Goal: Information Seeking & Learning: Learn about a topic

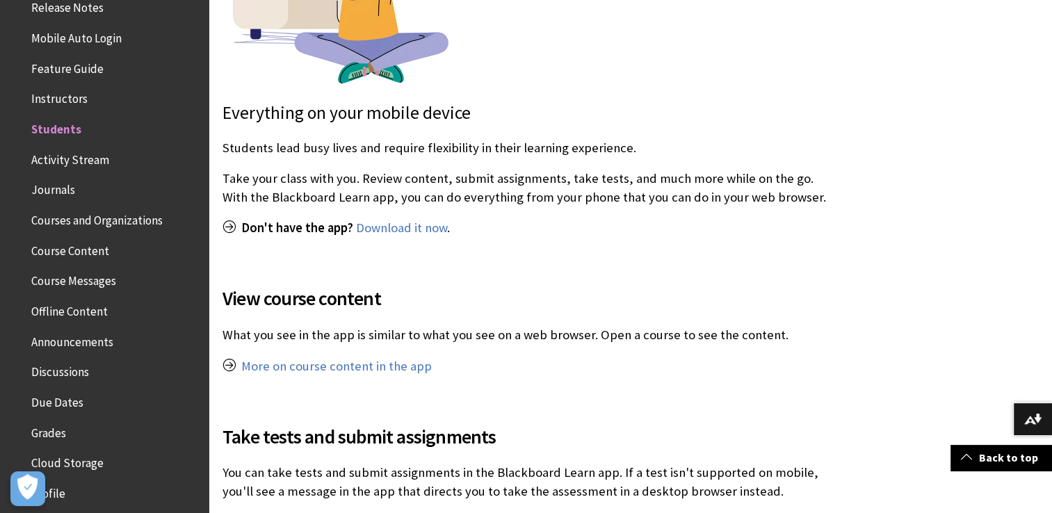
scroll to position [489, 0]
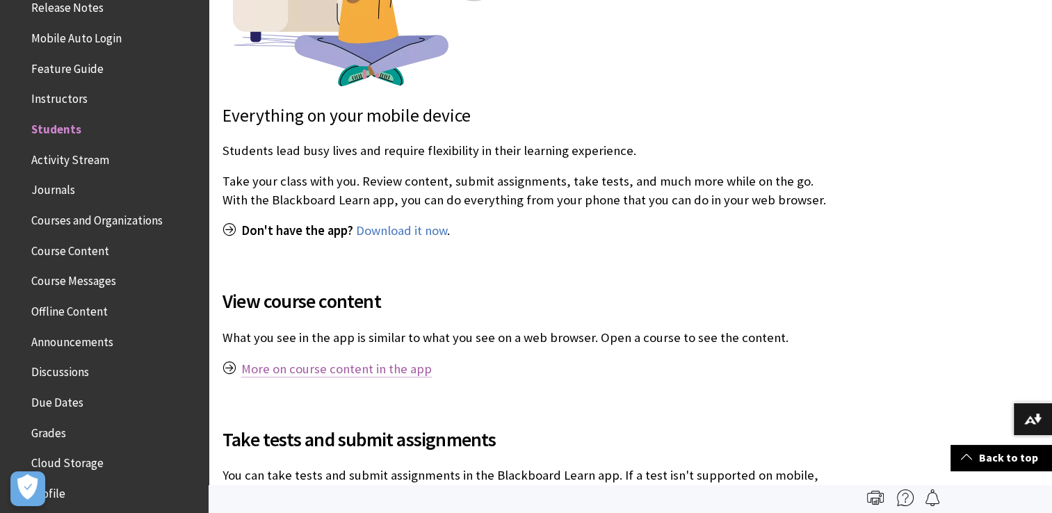
click at [365, 376] on link "More on course content in the app" at bounding box center [336, 369] width 190 height 17
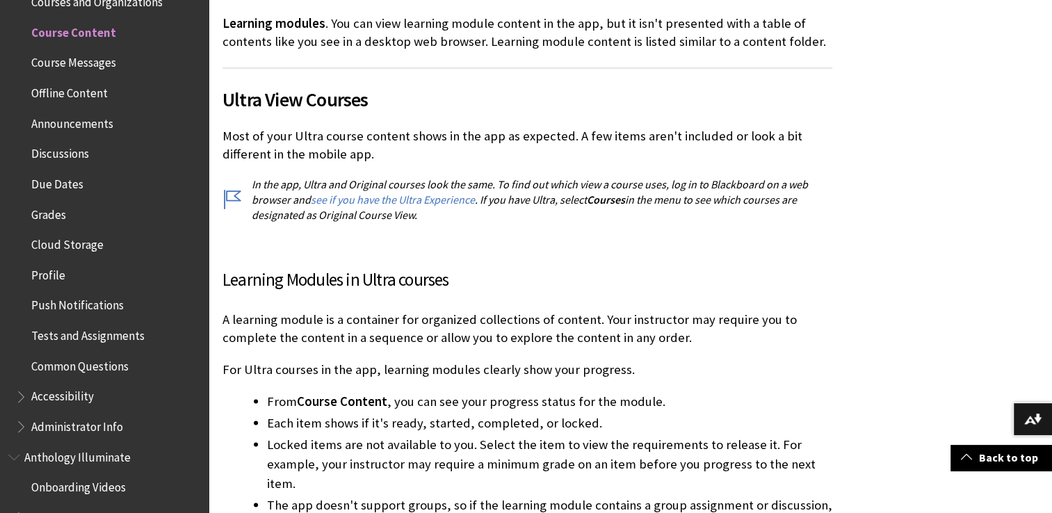
scroll to position [2447, 0]
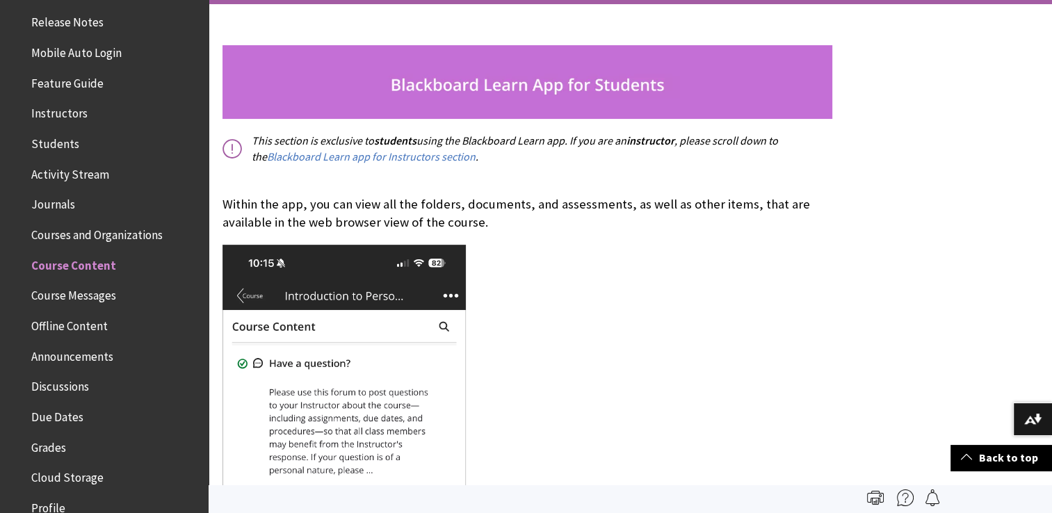
scroll to position [220, 0]
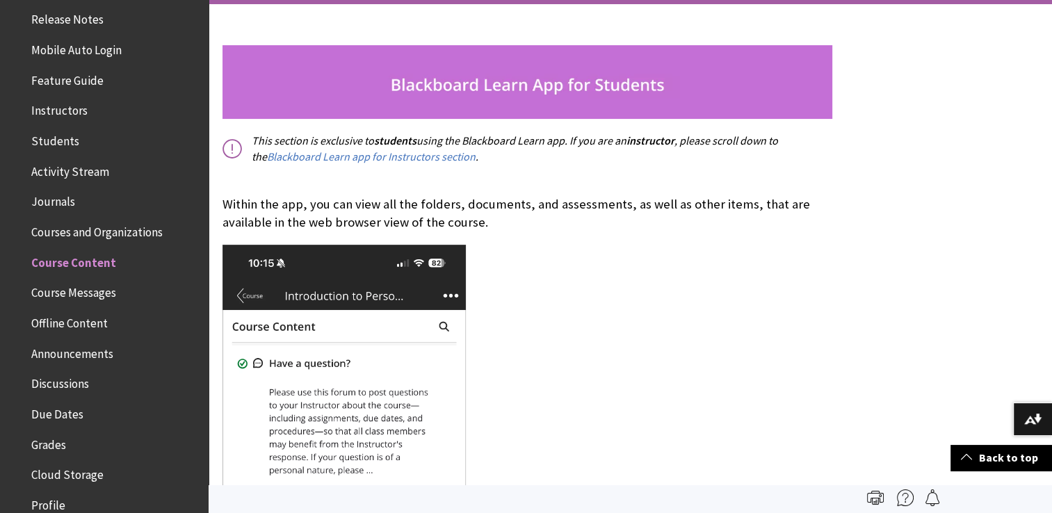
click at [97, 283] on span "Course Messages" at bounding box center [73, 291] width 85 height 19
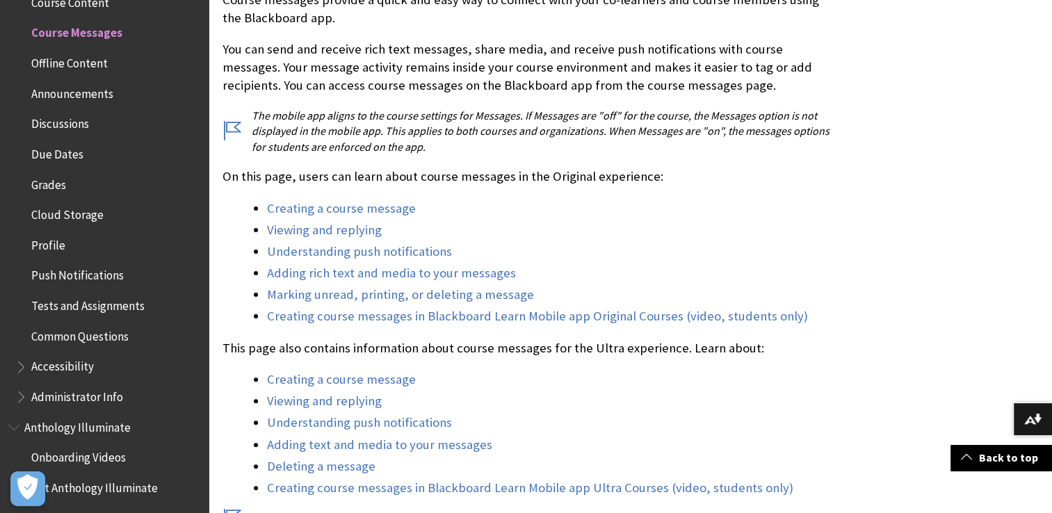
scroll to position [389, 0]
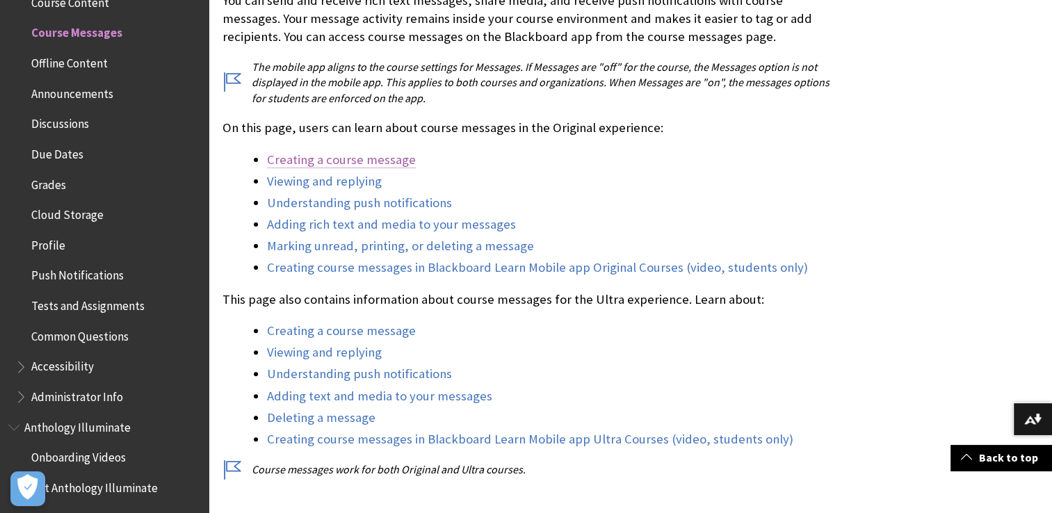
click at [384, 160] on link "Creating a course message" at bounding box center [341, 160] width 149 height 17
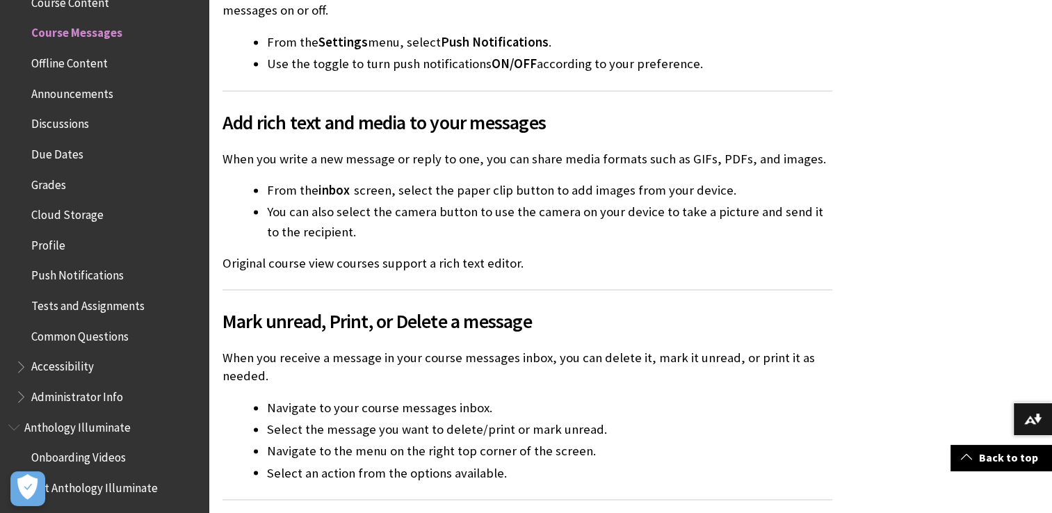
scroll to position [2163, 0]
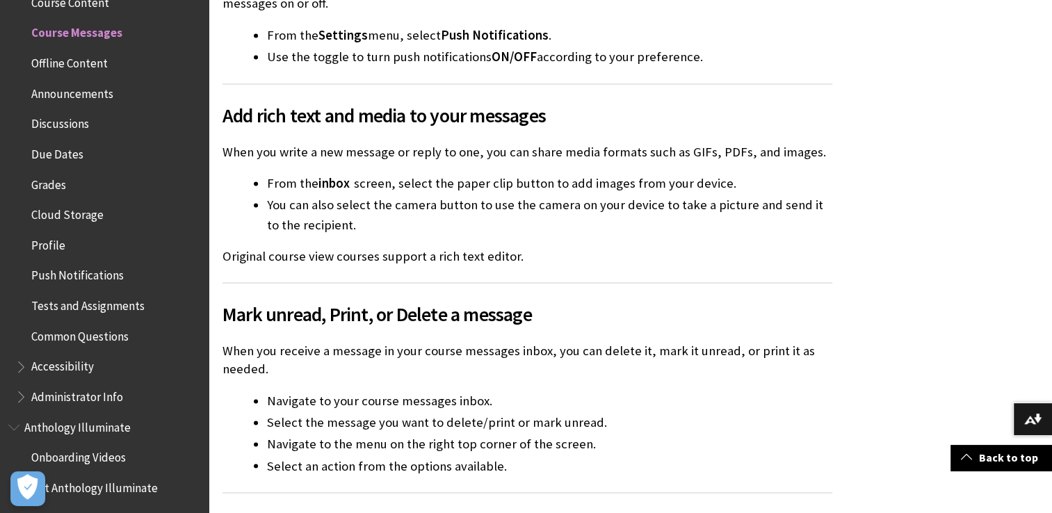
drag, startPoint x: 969, startPoint y: 309, endPoint x: 980, endPoint y: 320, distance: 16.2
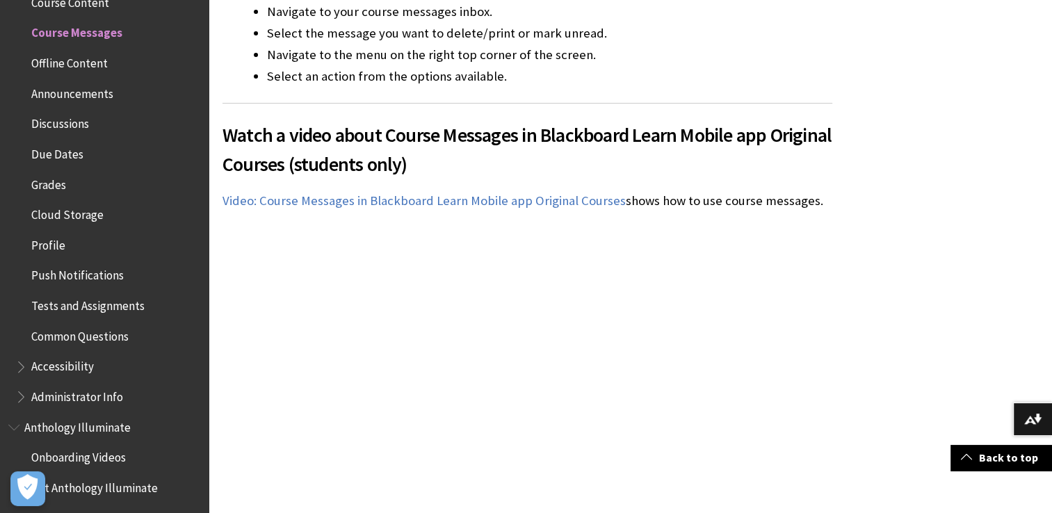
scroll to position [2831, 0]
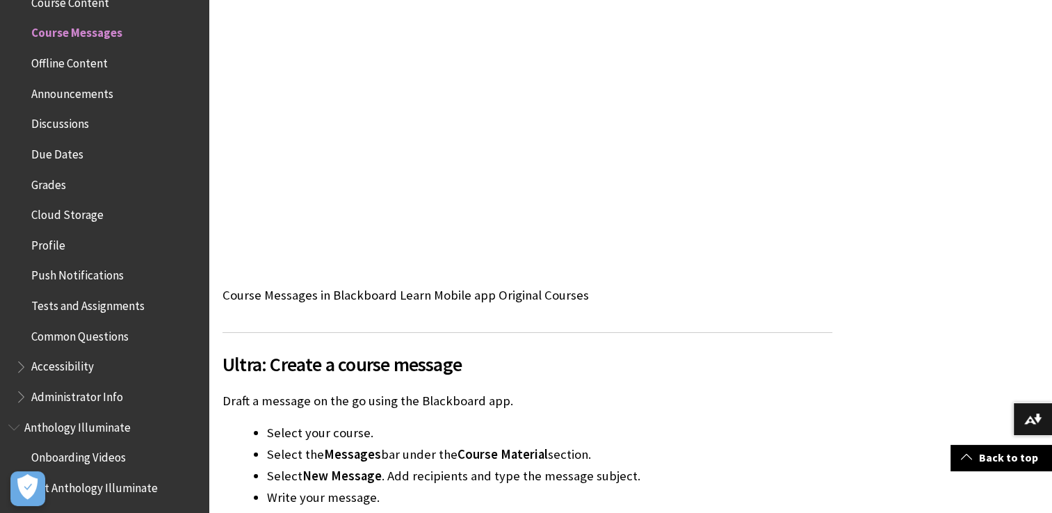
drag, startPoint x: 1055, startPoint y: 257, endPoint x: 1001, endPoint y: 140, distance: 128.5
click at [1001, 140] on div at bounding box center [630, 53] width 843 height 5186
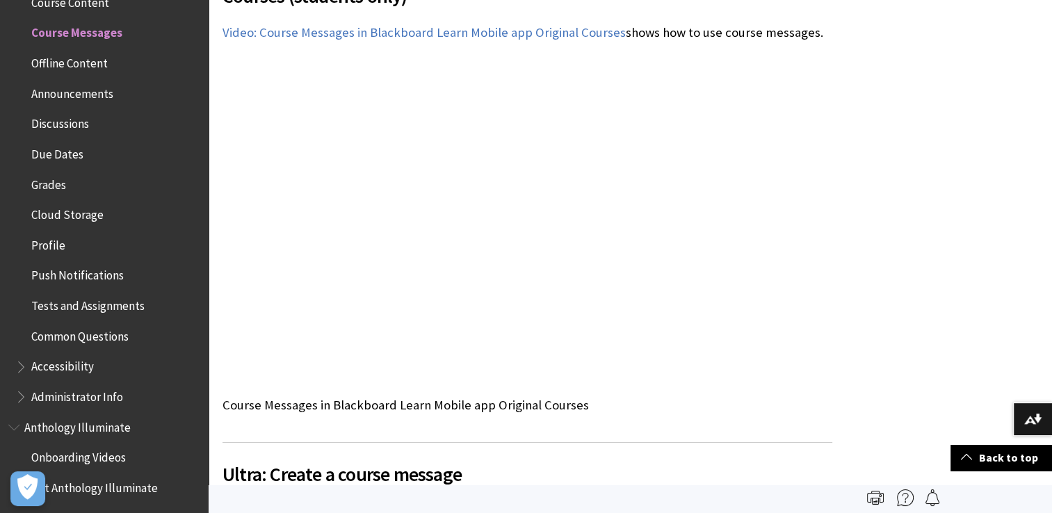
scroll to position [2720, 0]
click at [72, 58] on span "Offline Content" at bounding box center [69, 60] width 76 height 19
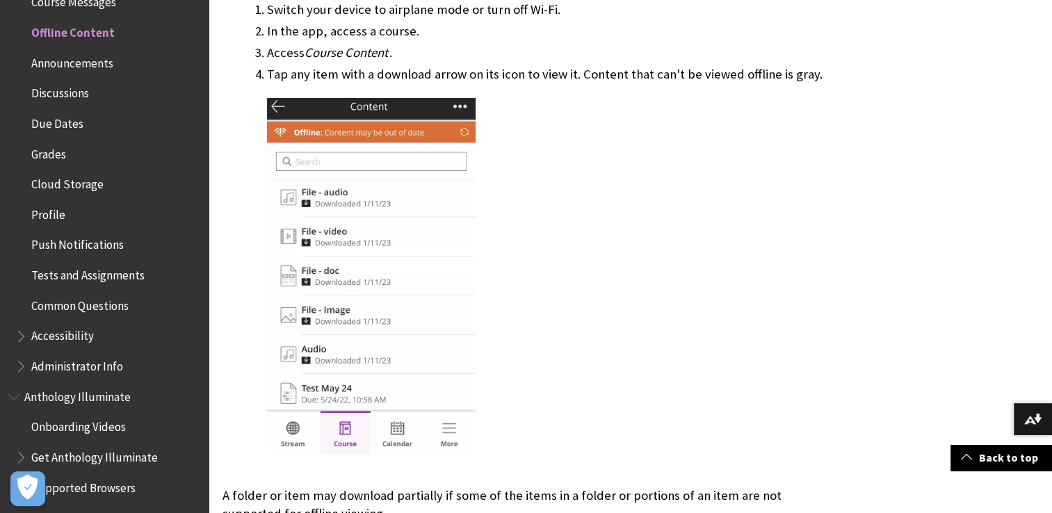
scroll to position [1251, 0]
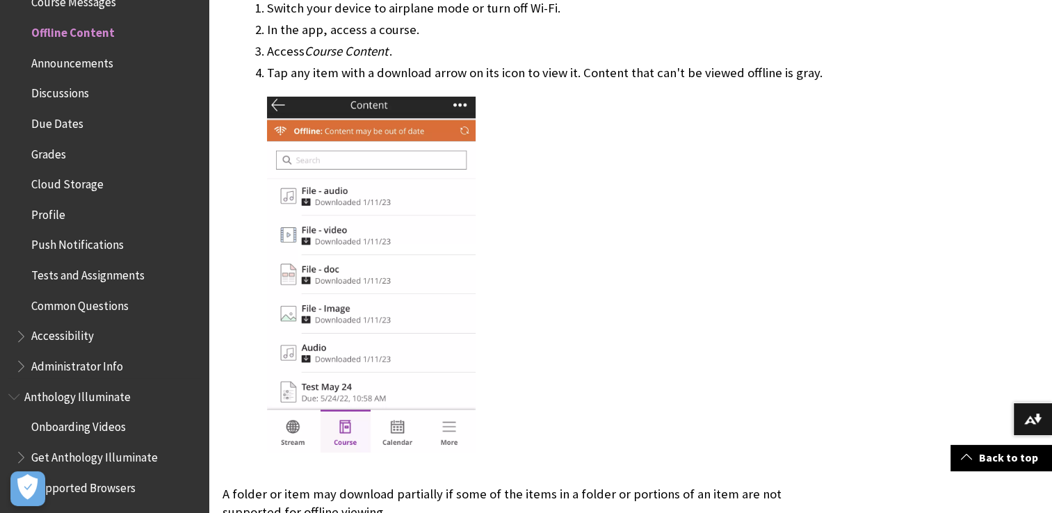
click at [90, 62] on span "Announcements" at bounding box center [72, 60] width 82 height 19
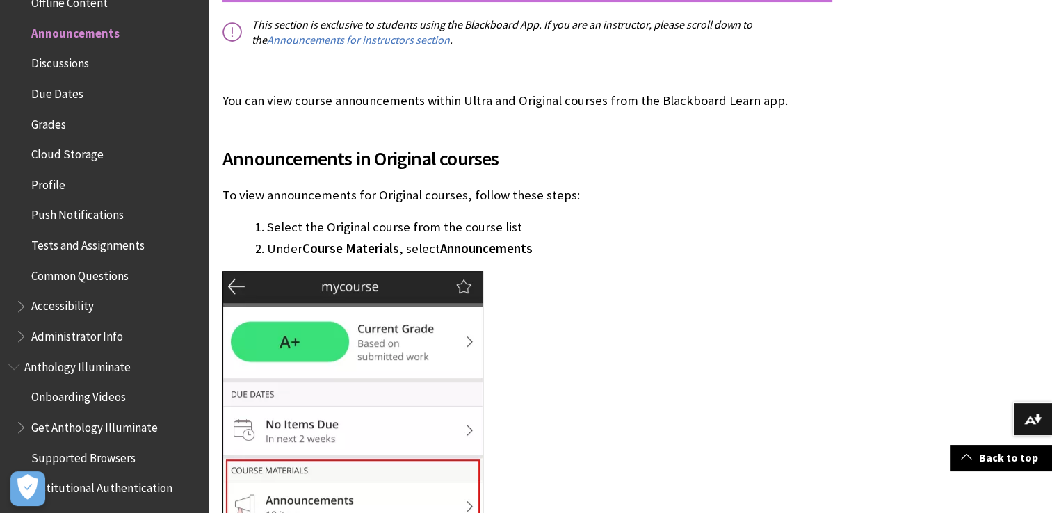
scroll to position [473, 0]
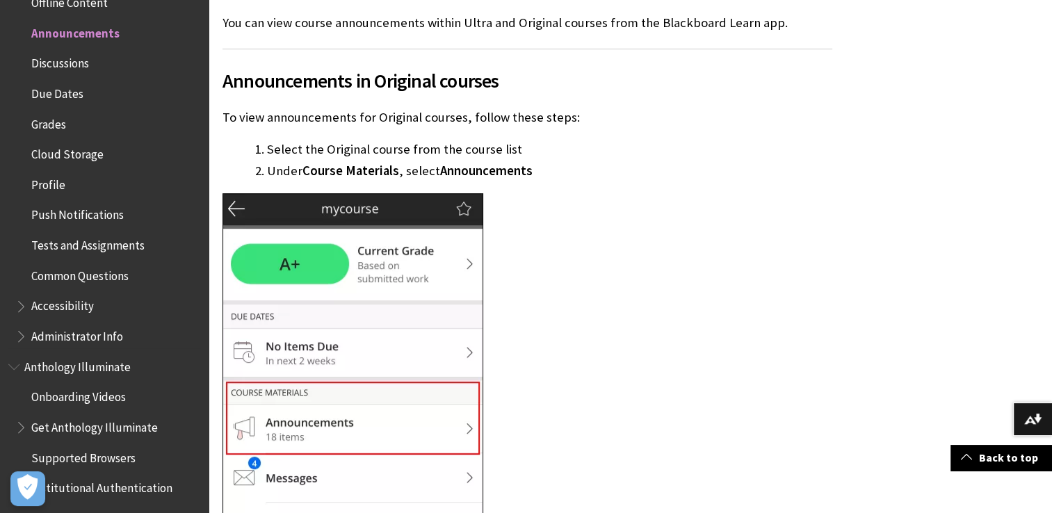
click at [70, 60] on span "Discussions" at bounding box center [60, 60] width 58 height 19
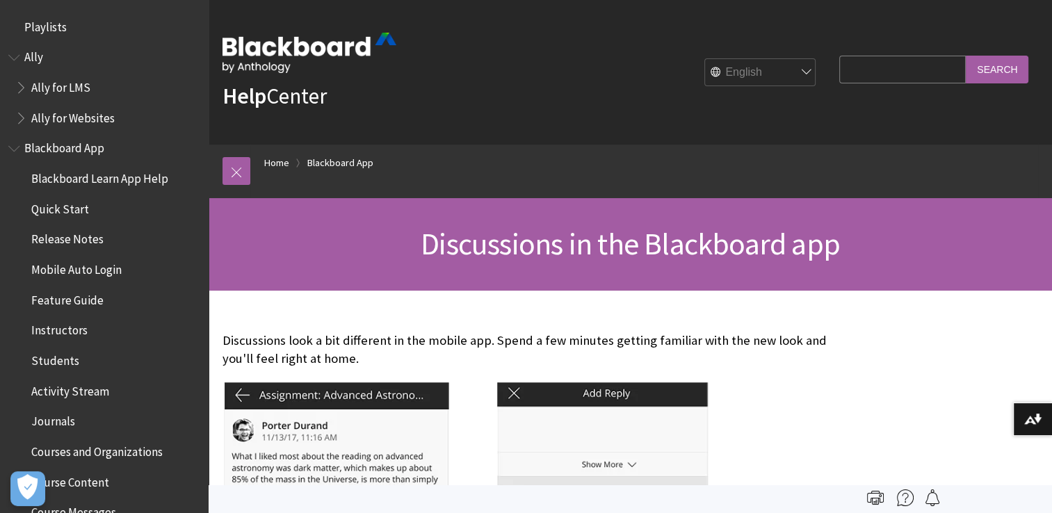
scroll to position [571, 0]
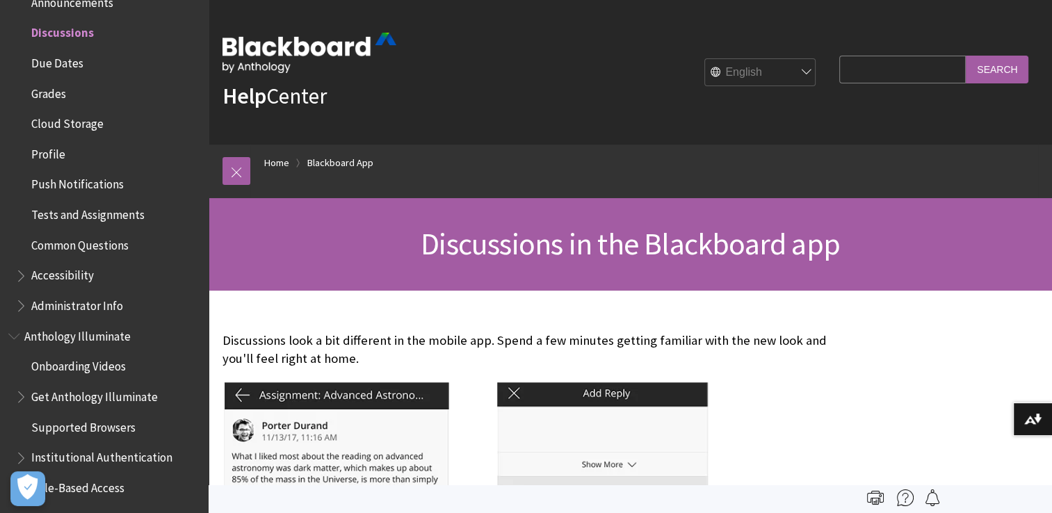
click at [60, 67] on span "Due Dates" at bounding box center [57, 60] width 52 height 19
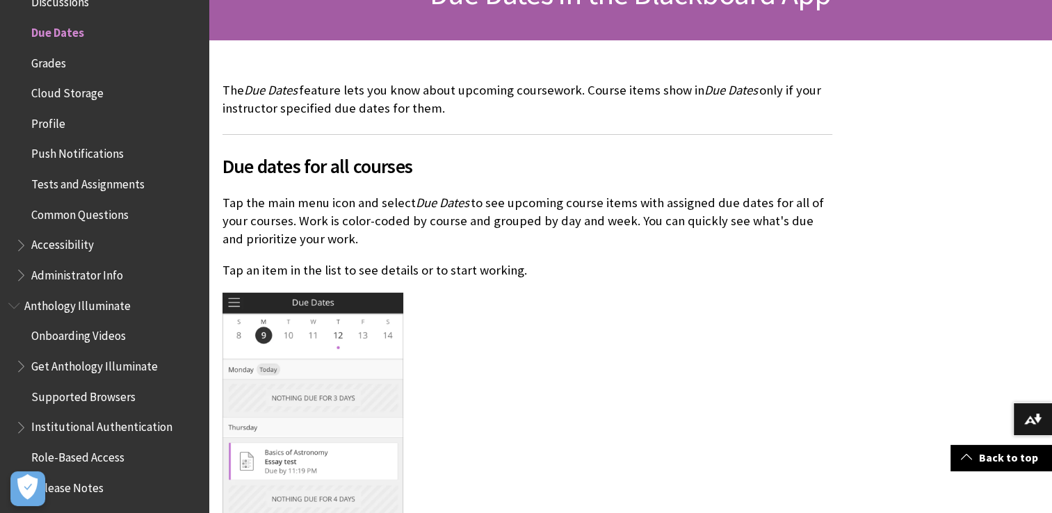
scroll to position [278, 0]
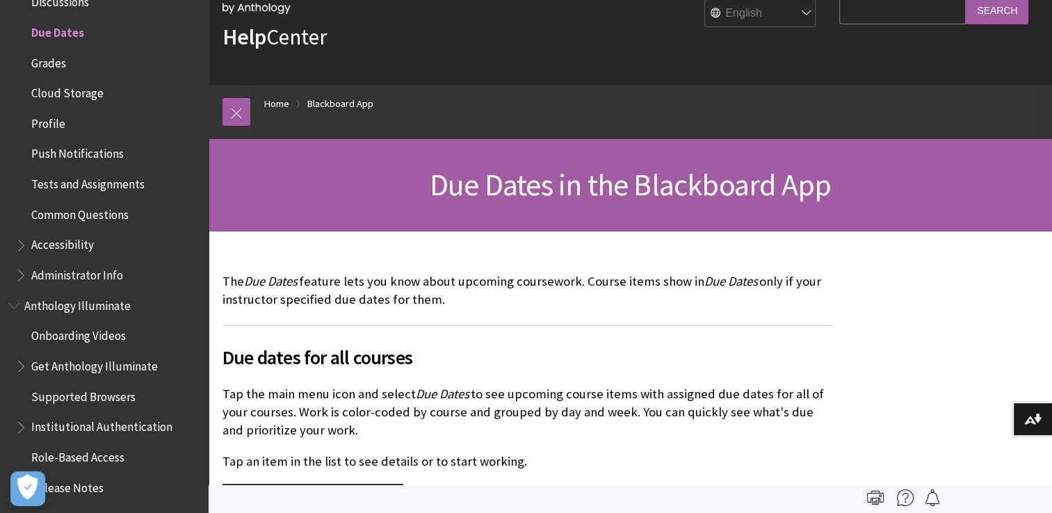
scroll to position [0, 0]
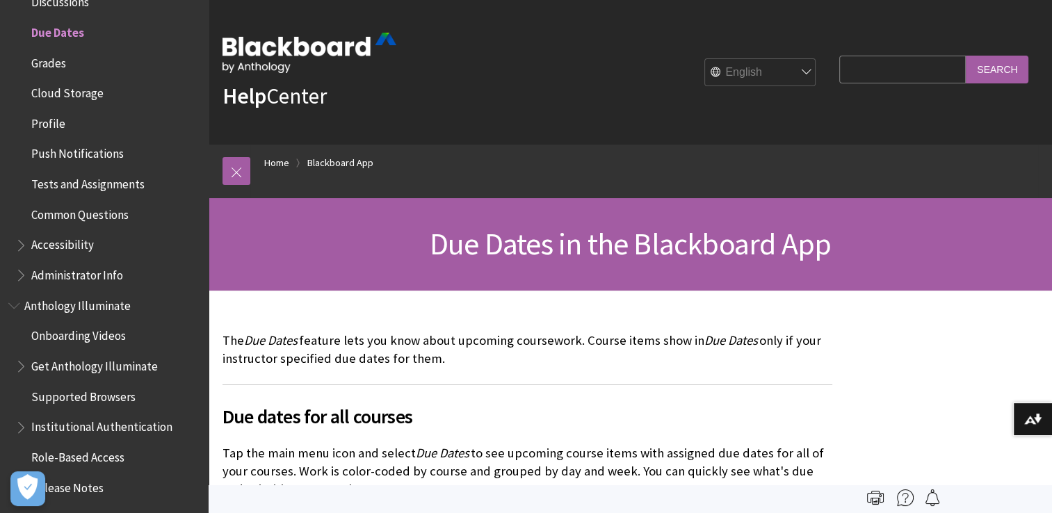
drag, startPoint x: 203, startPoint y: 182, endPoint x: 597, endPoint y: 312, distance: 415.1
click at [67, 58] on span "Grades" at bounding box center [107, 63] width 185 height 24
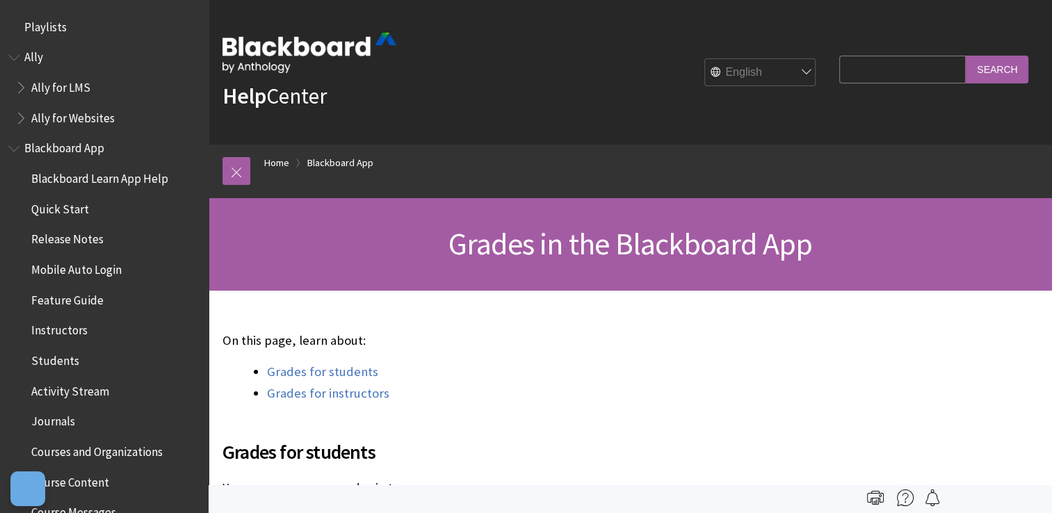
scroll to position [631, 0]
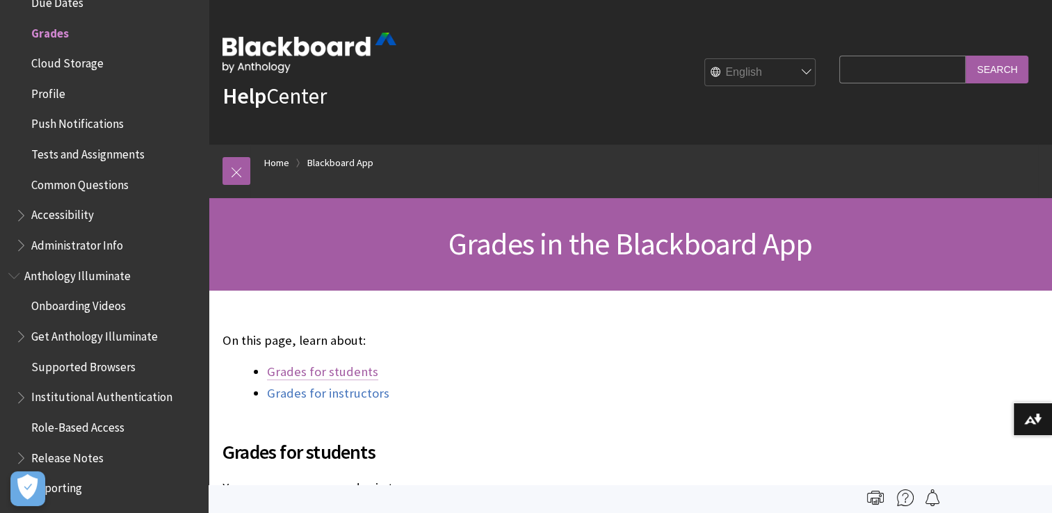
click at [354, 380] on link "Grades for students" at bounding box center [322, 372] width 111 height 17
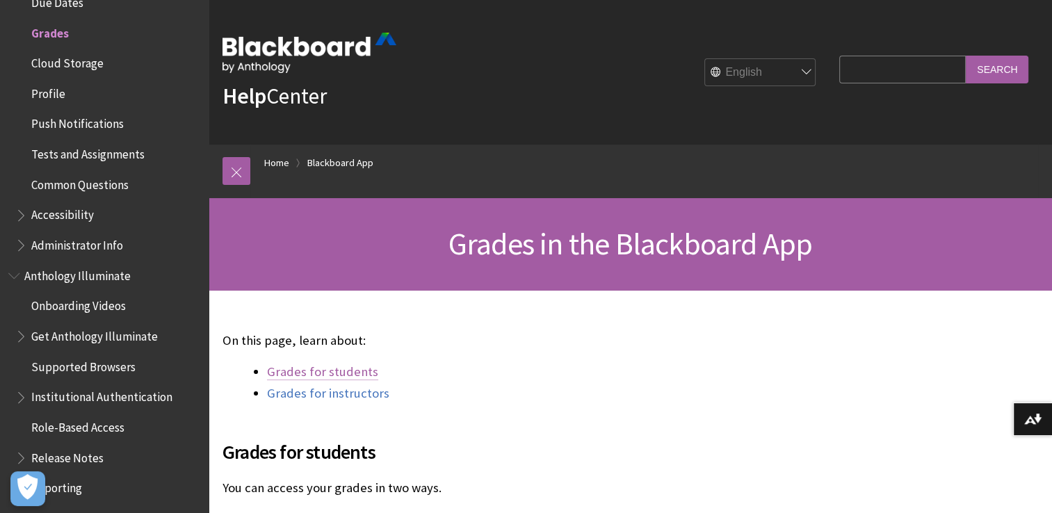
scroll to position [420, 0]
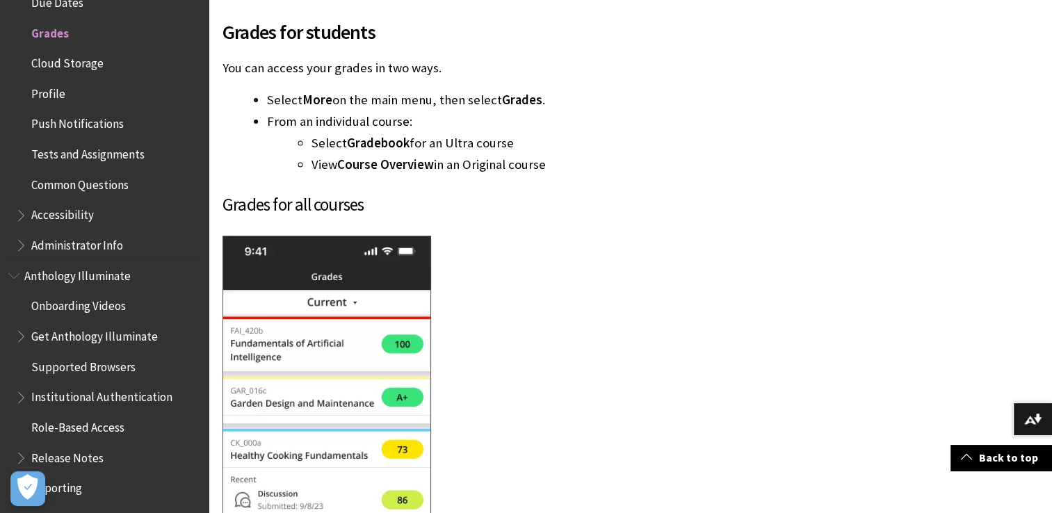
click at [67, 63] on span "Cloud Storage" at bounding box center [67, 60] width 72 height 19
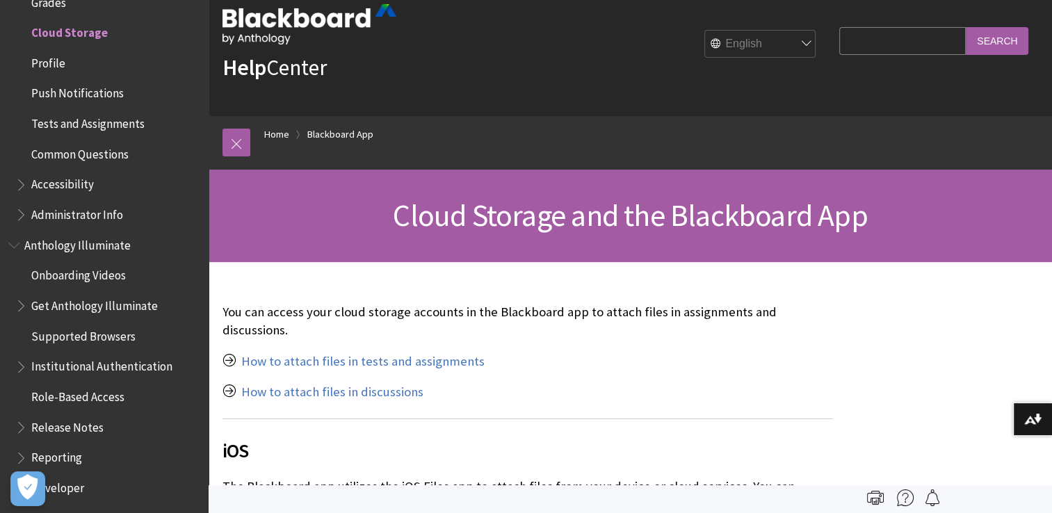
scroll to position [28, 0]
click at [53, 60] on span "Profile" at bounding box center [48, 60] width 34 height 19
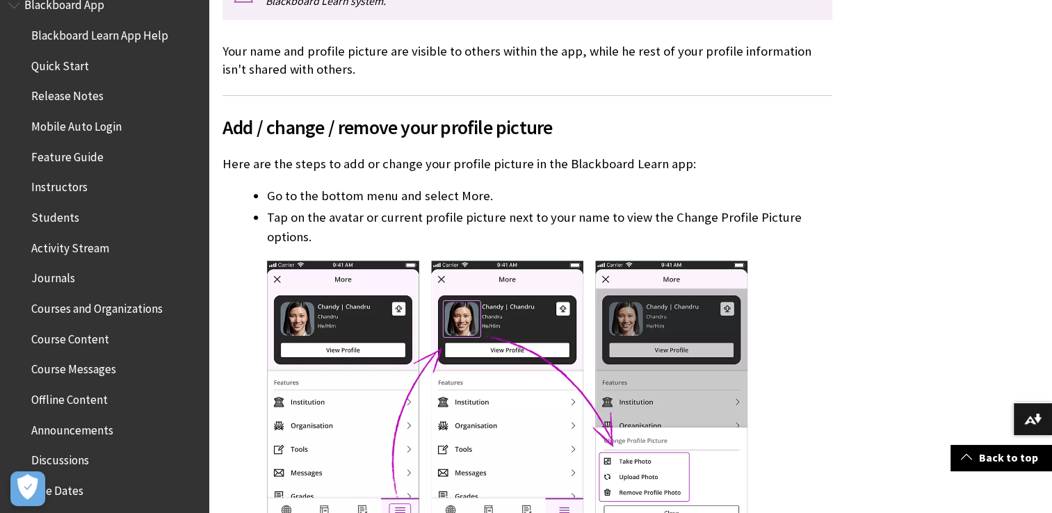
scroll to position [150, 0]
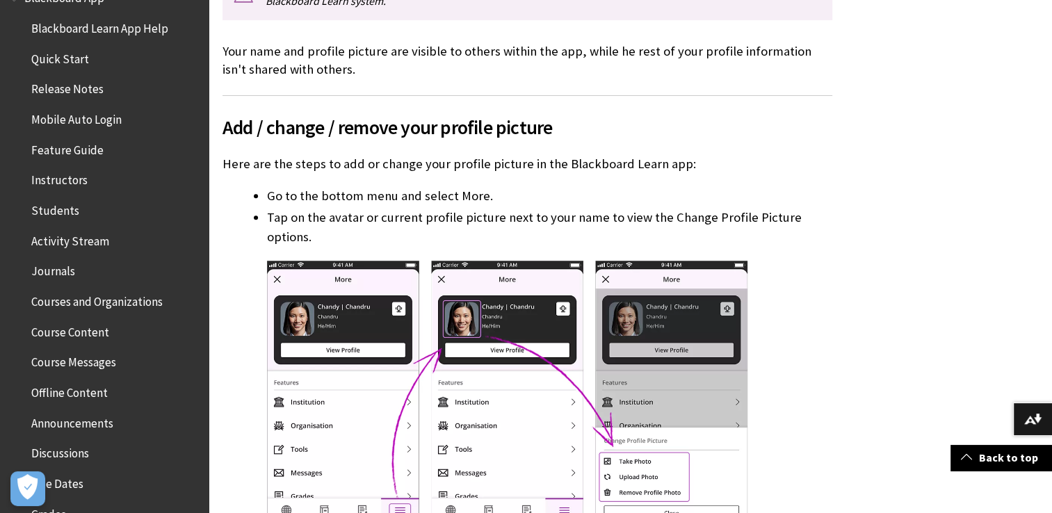
click at [86, 121] on span "Mobile Auto Login" at bounding box center [76, 117] width 90 height 19
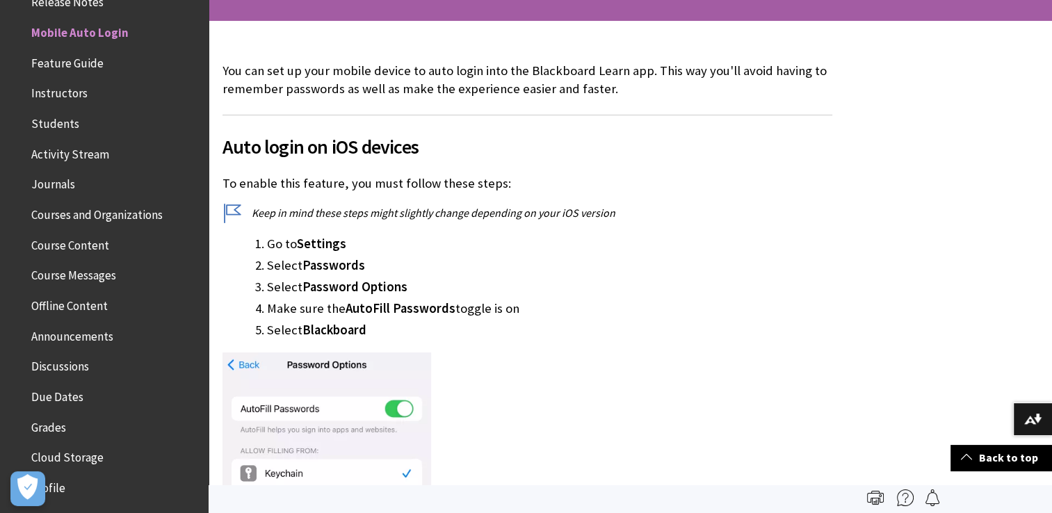
scroll to position [231, 0]
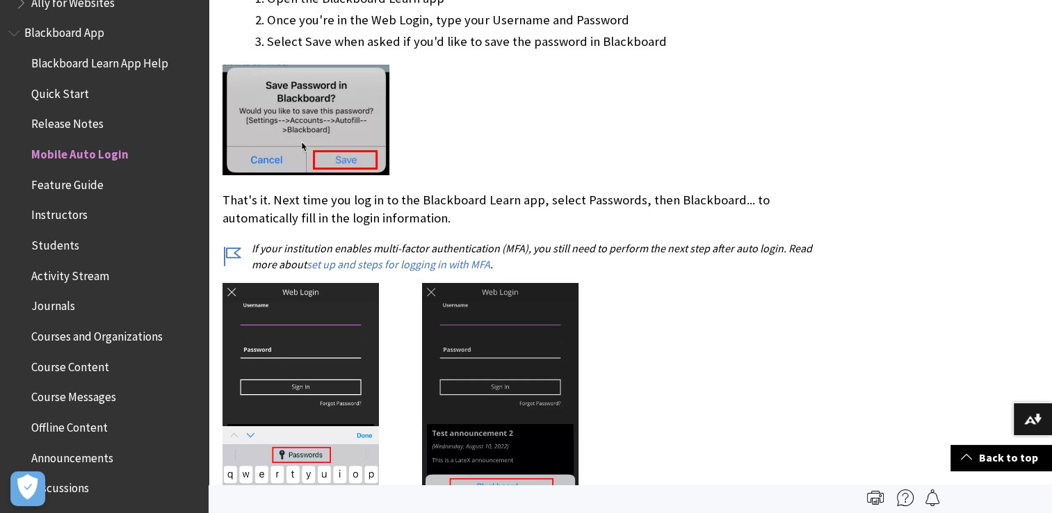
scroll to position [0, 0]
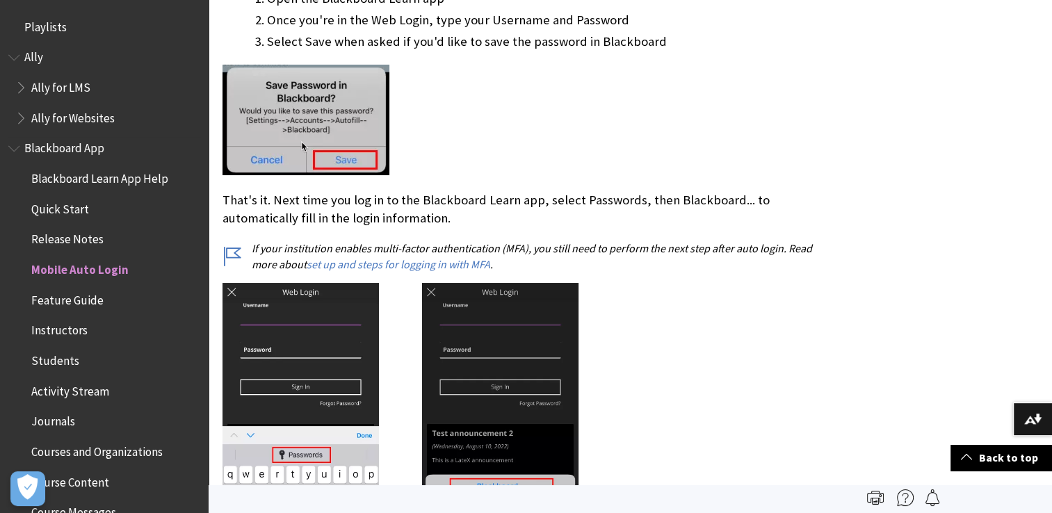
click at [67, 174] on span "Blackboard Learn App Help" at bounding box center [99, 176] width 137 height 19
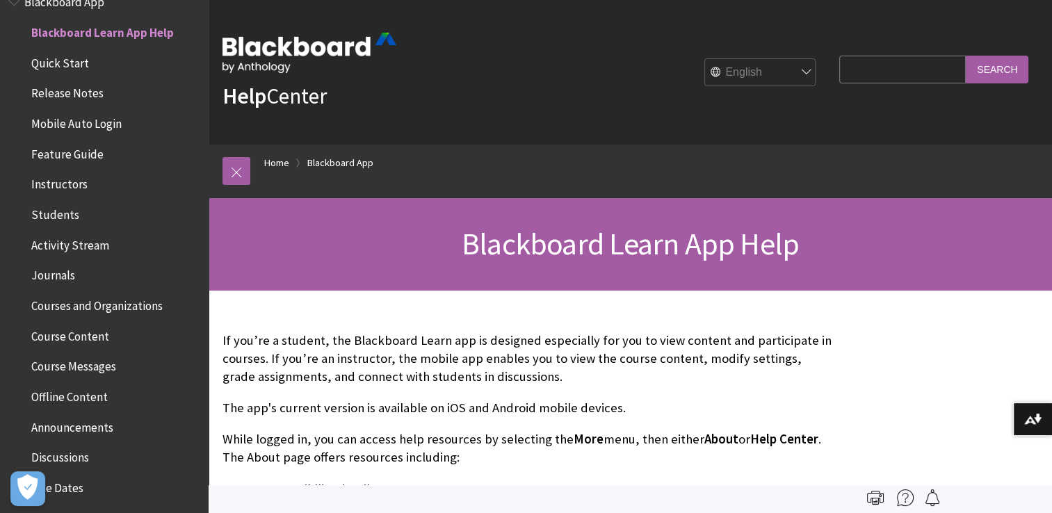
click at [65, 65] on span "Quick Start" at bounding box center [60, 60] width 58 height 19
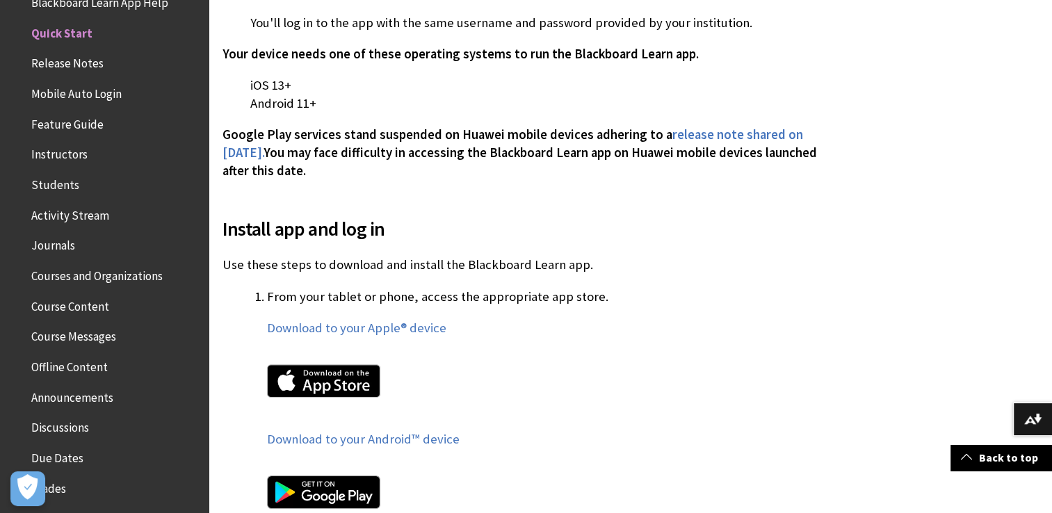
scroll to position [628, 0]
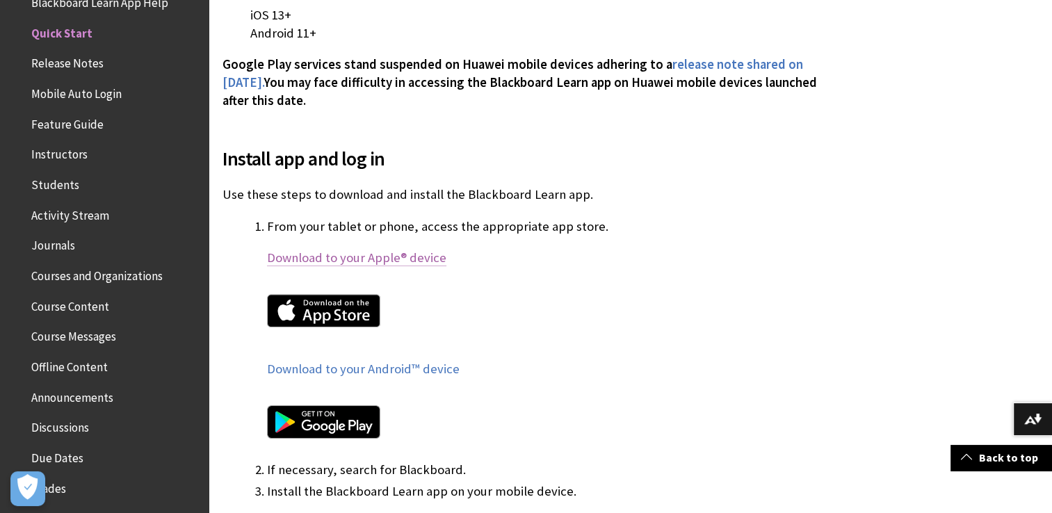
click at [339, 260] on link "Download to your Apple® device" at bounding box center [356, 258] width 179 height 17
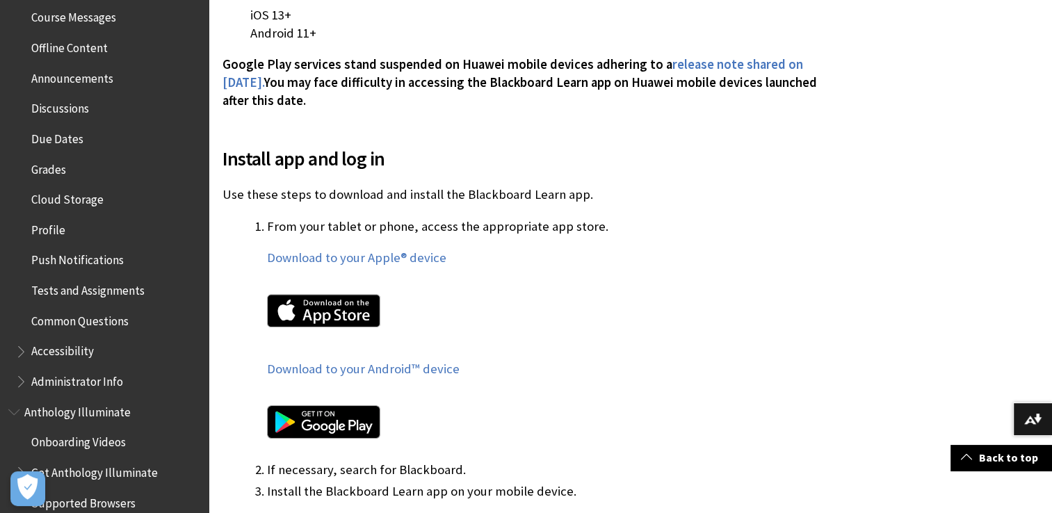
scroll to position [490, 0]
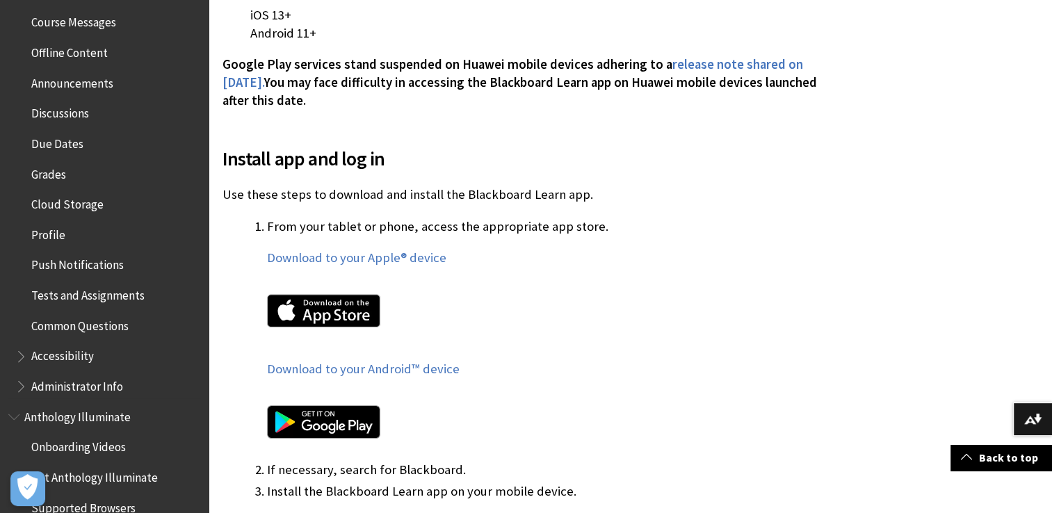
click at [58, 172] on span "Grades" at bounding box center [48, 172] width 35 height 19
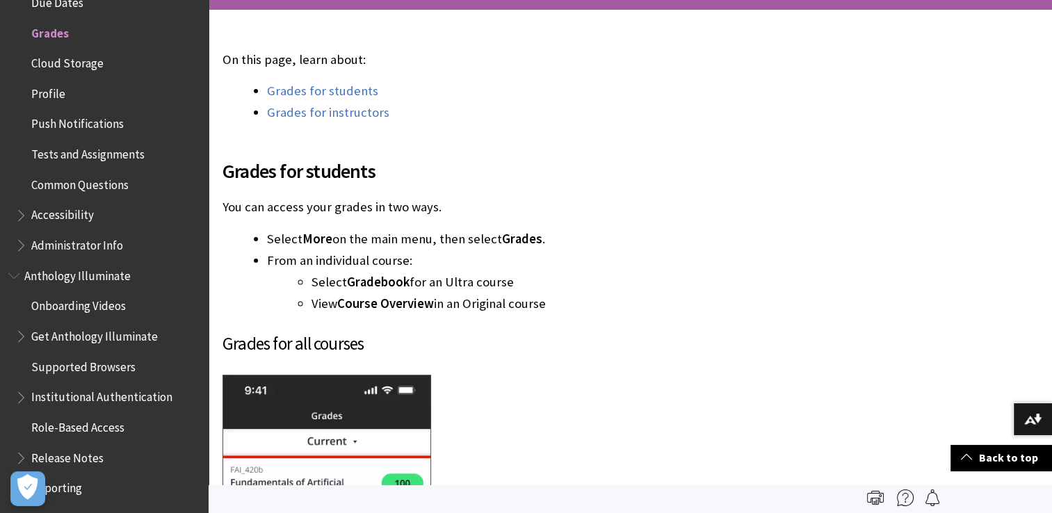
scroll to position [267, 0]
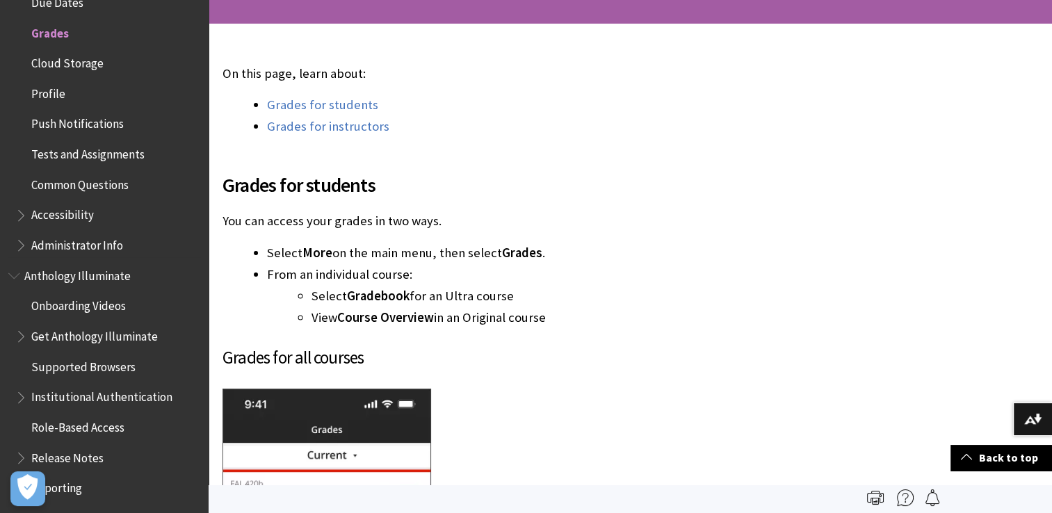
click at [87, 68] on span "Cloud Storage" at bounding box center [67, 60] width 72 height 19
click at [53, 93] on span "Profile" at bounding box center [48, 91] width 34 height 19
click at [81, 124] on span "Push Notifications" at bounding box center [77, 122] width 92 height 19
click at [90, 156] on span "Tests and Assignments" at bounding box center [87, 152] width 113 height 19
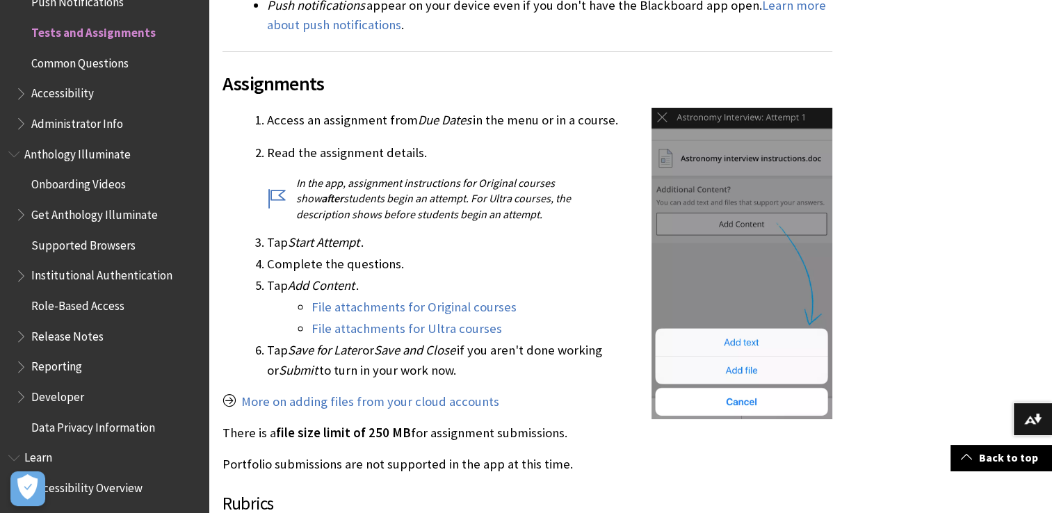
scroll to position [639, 0]
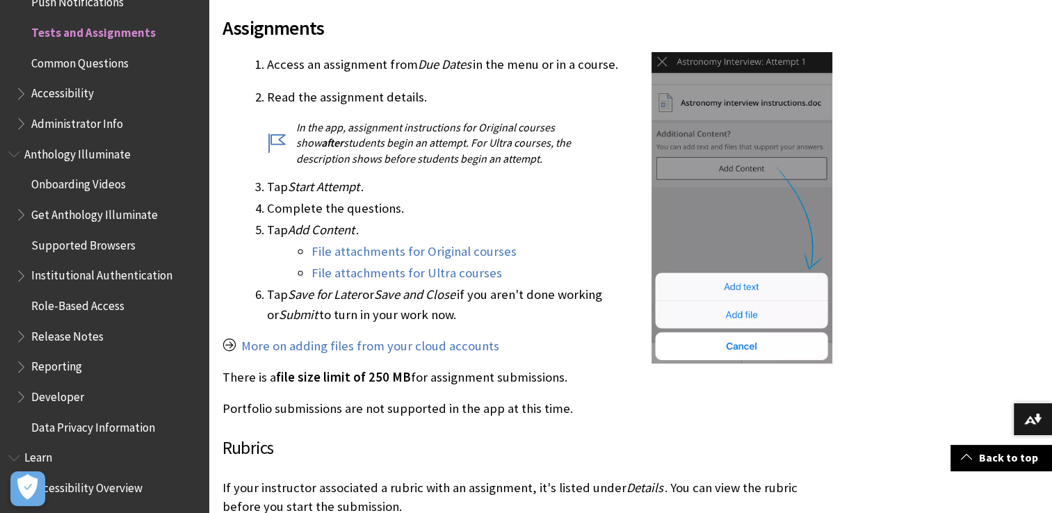
click at [101, 56] on span "Common Questions" at bounding box center [79, 60] width 97 height 19
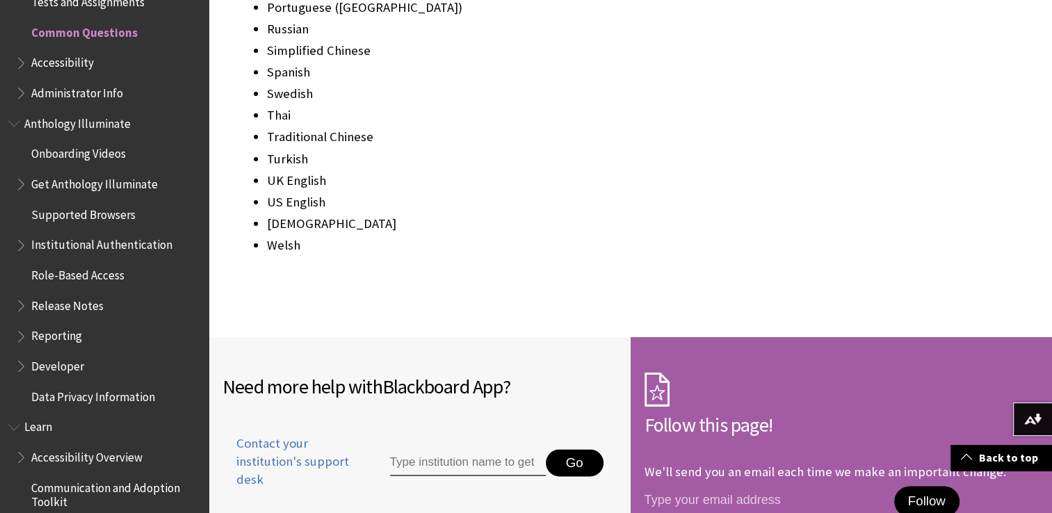
scroll to position [1941, 0]
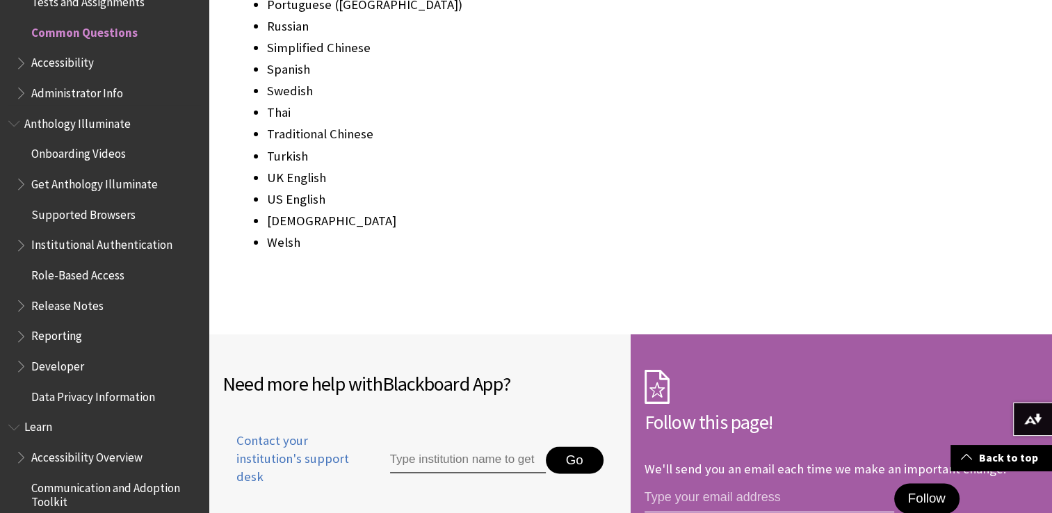
click at [72, 62] on span "Accessibility" at bounding box center [62, 60] width 63 height 19
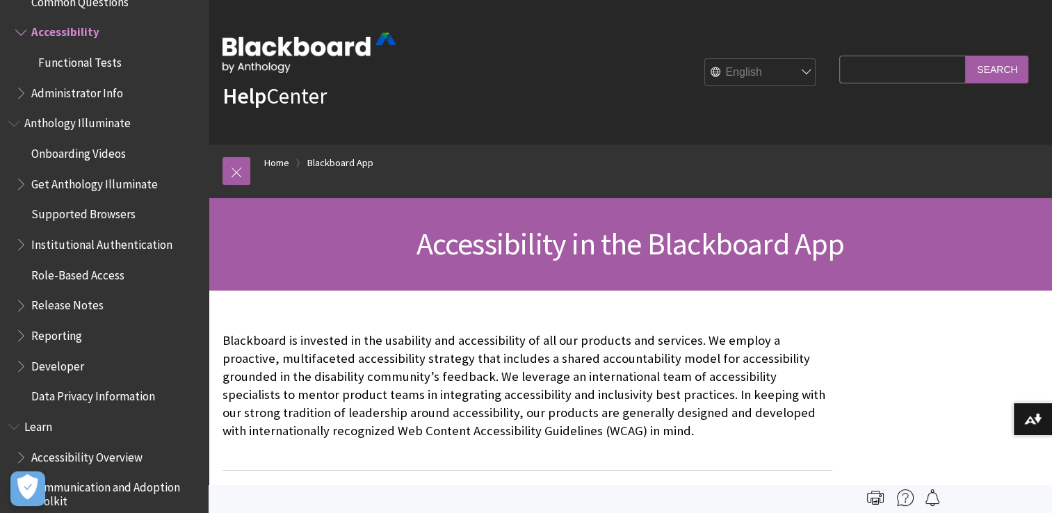
click at [81, 60] on span "Functional Tests" at bounding box center [79, 60] width 83 height 19
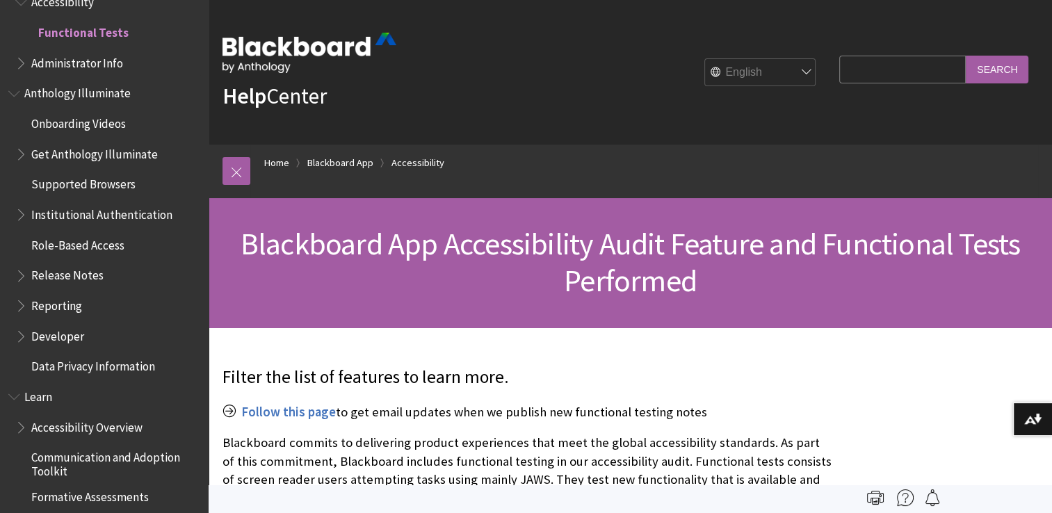
click at [80, 68] on span "Administrator Info" at bounding box center [77, 60] width 92 height 19
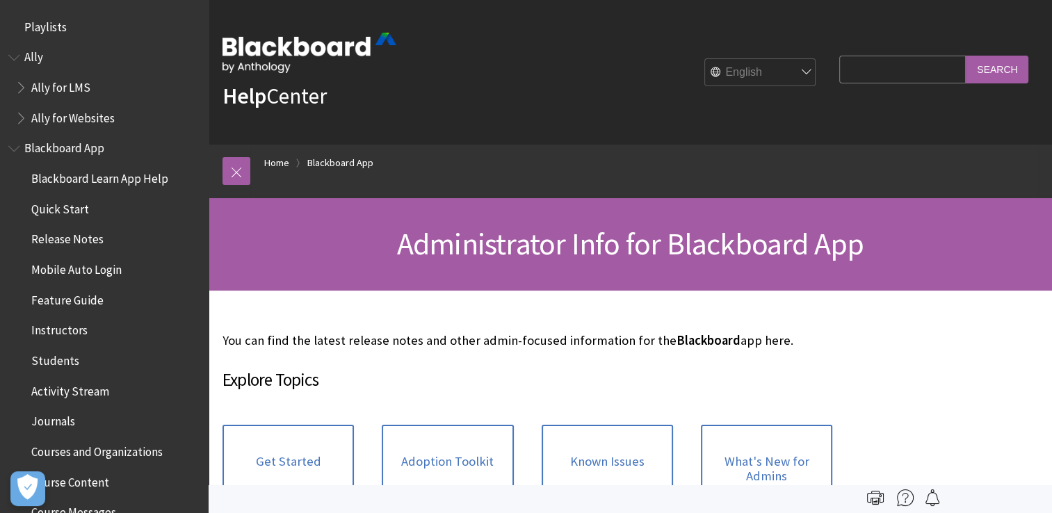
scroll to position [844, 0]
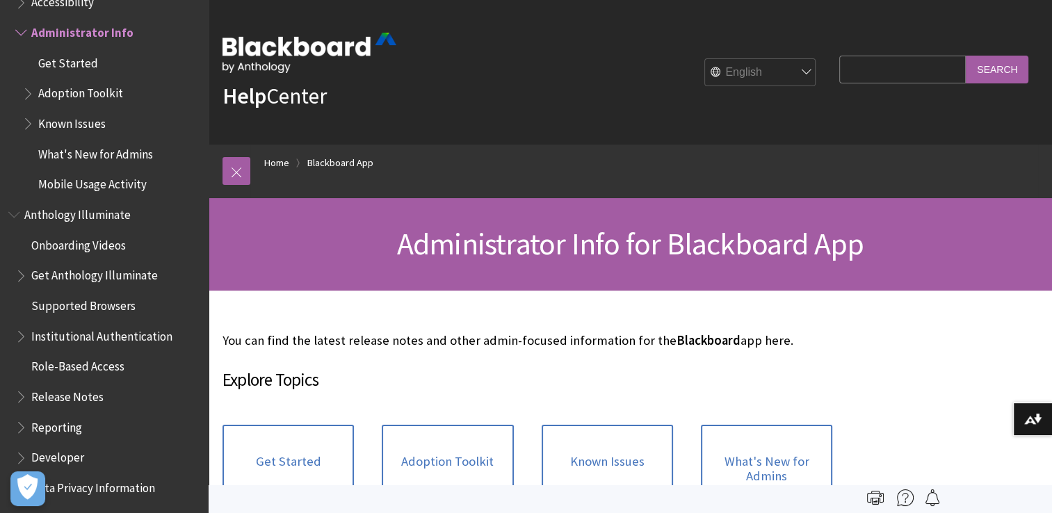
click at [56, 63] on span "Get Started" at bounding box center [68, 60] width 60 height 19
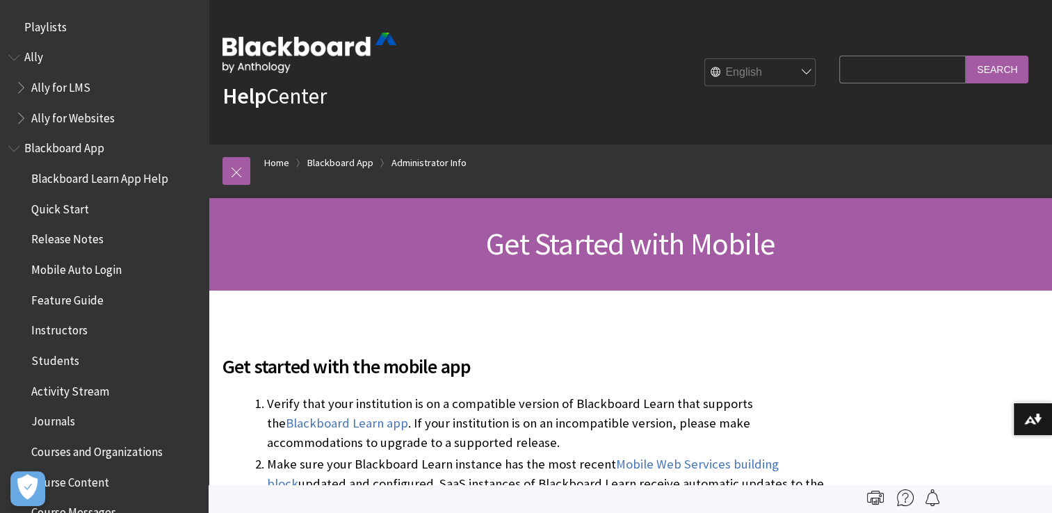
scroll to position [875, 0]
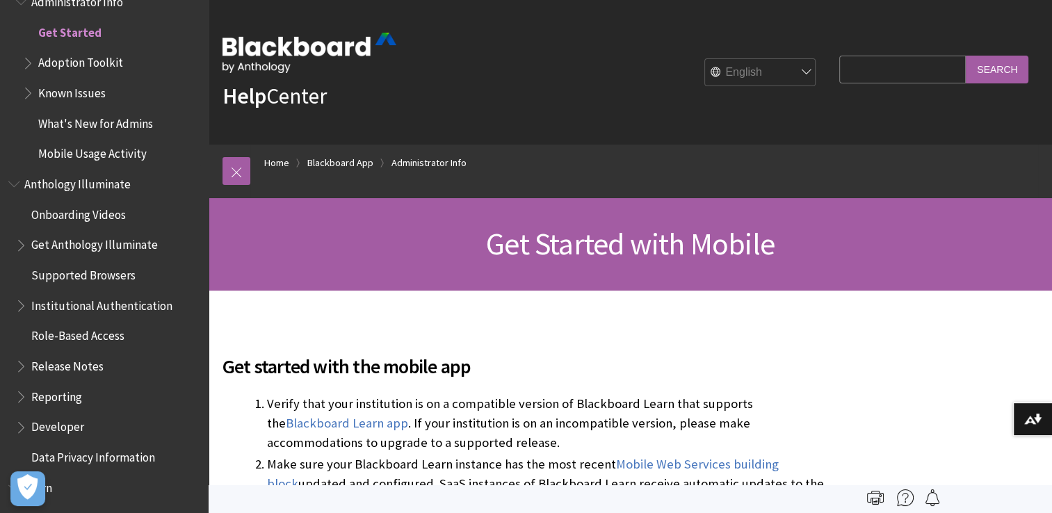
click at [83, 65] on span "Adoption Toolkit" at bounding box center [80, 60] width 85 height 19
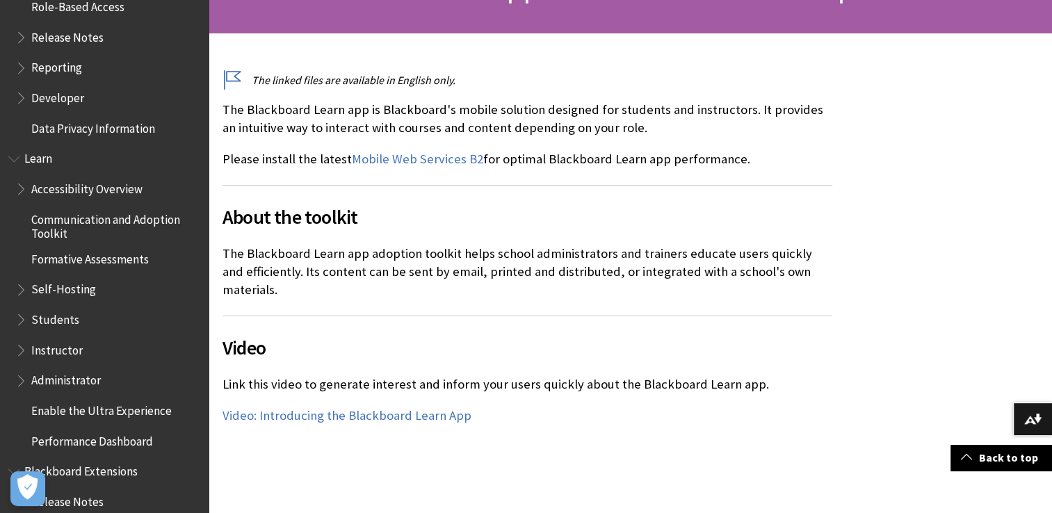
scroll to position [1236, 0]
click at [47, 310] on span "Students" at bounding box center [55, 315] width 48 height 19
